Goal: Check status: Check status

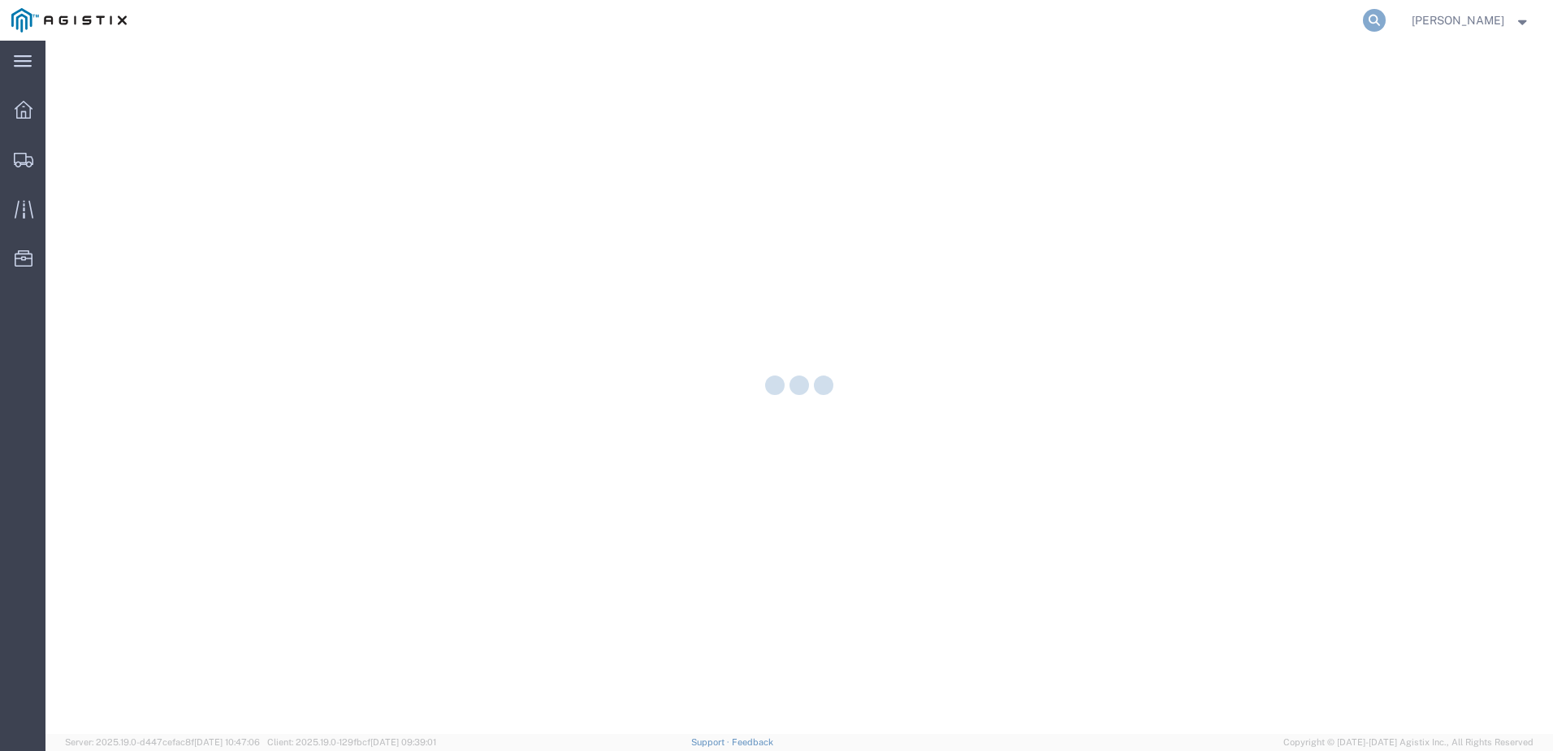
click at [1386, 25] on icon at bounding box center [1374, 20] width 23 height 23
click at [1163, 32] on input "search" at bounding box center [1116, 20] width 494 height 39
paste input "52244144"
type input "52244144"
